Goal: Navigation & Orientation: Find specific page/section

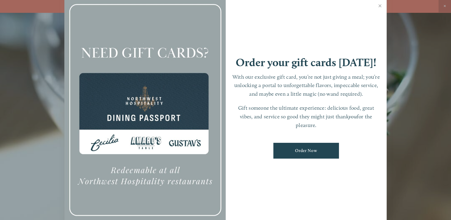
scroll to position [12, 0]
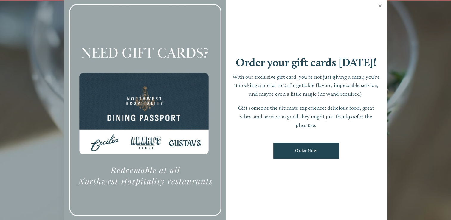
click at [379, 6] on link "Close" at bounding box center [380, 6] width 12 height 17
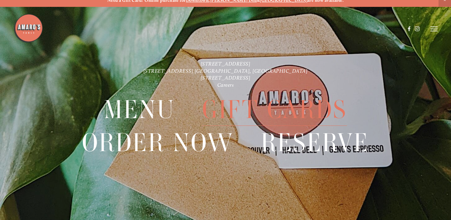
scroll to position [0, 0]
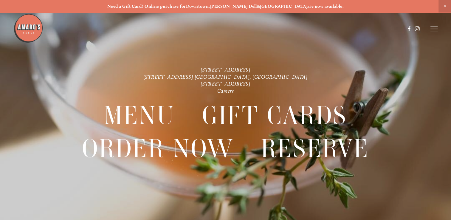
click at [432, 29] on icon at bounding box center [433, 28] width 7 height 5
click at [378, 30] on span "Gallery" at bounding box center [379, 28] width 14 height 5
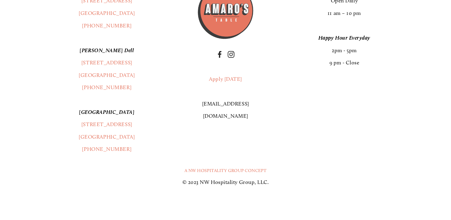
scroll to position [10111, 0]
